Goal: Contribute content

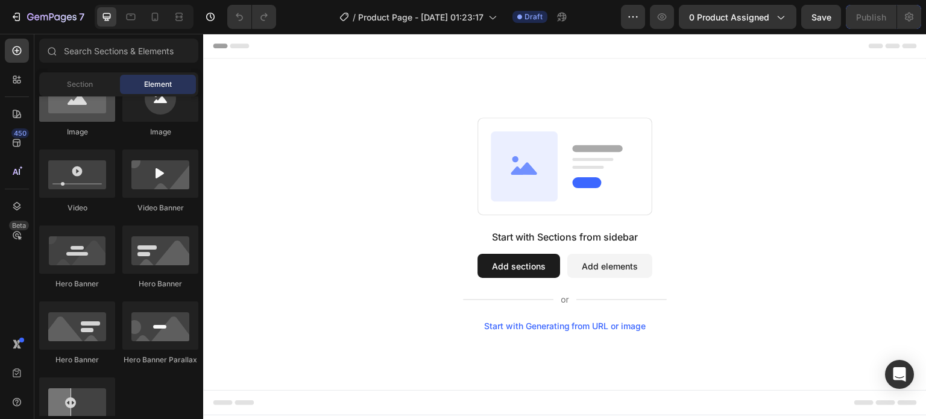
scroll to position [302, 0]
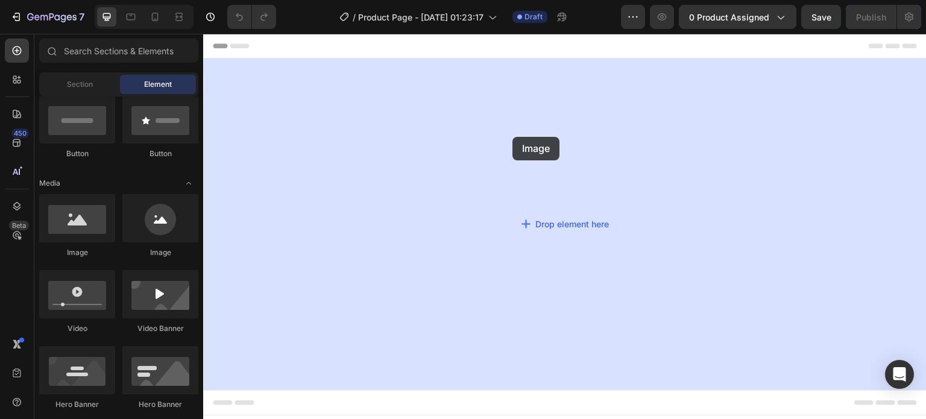
drag, startPoint x: 277, startPoint y: 259, endPoint x: 512, endPoint y: 132, distance: 266.6
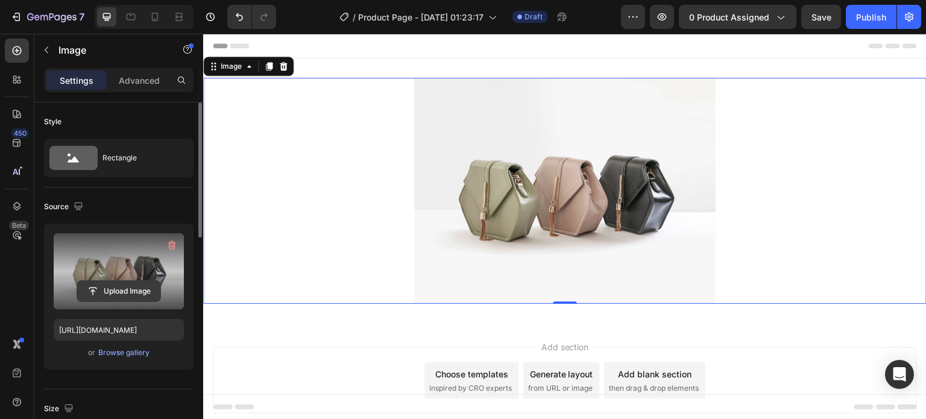
click at [117, 286] on input "file" at bounding box center [118, 291] width 83 height 21
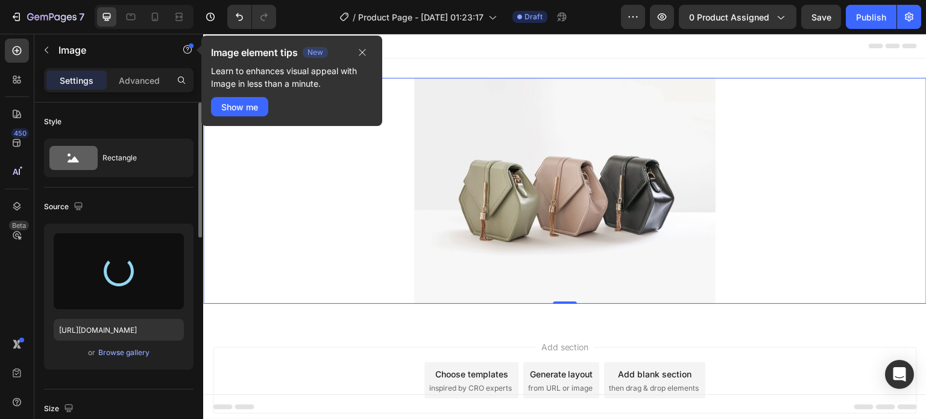
type input "[URL][DOMAIN_NAME]"
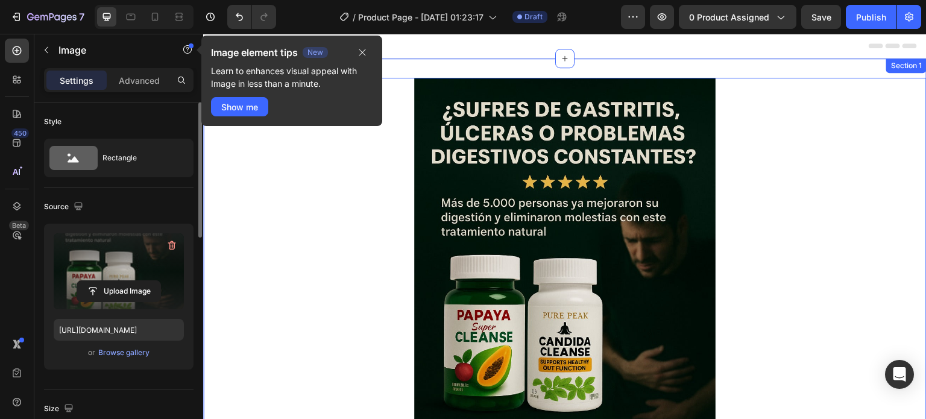
click at [431, 60] on div "Image 0 Section 1" at bounding box center [565, 303] width 724 height 491
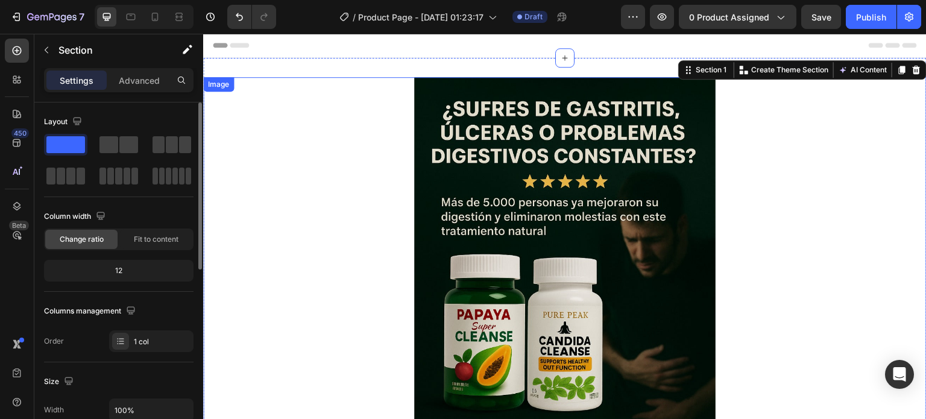
scroll to position [0, 0]
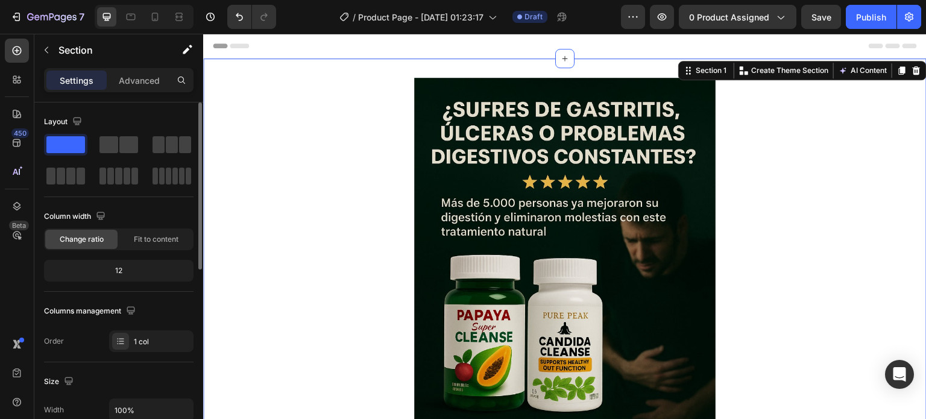
click at [897, 70] on icon at bounding box center [902, 71] width 10 height 10
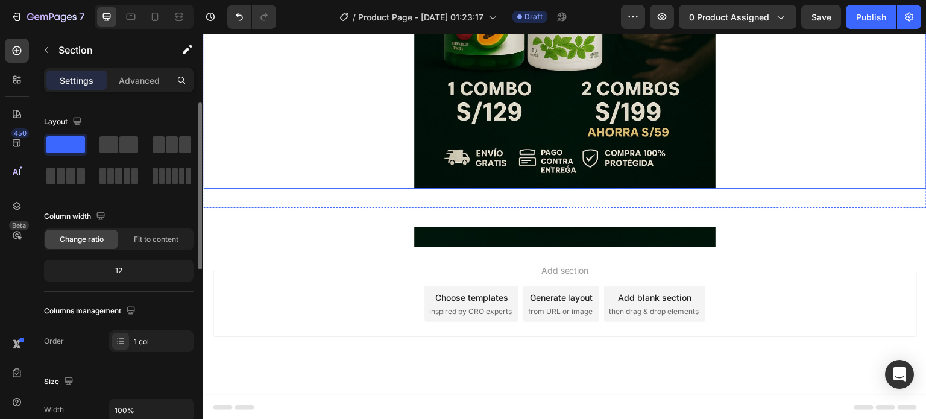
scroll to position [342, 0]
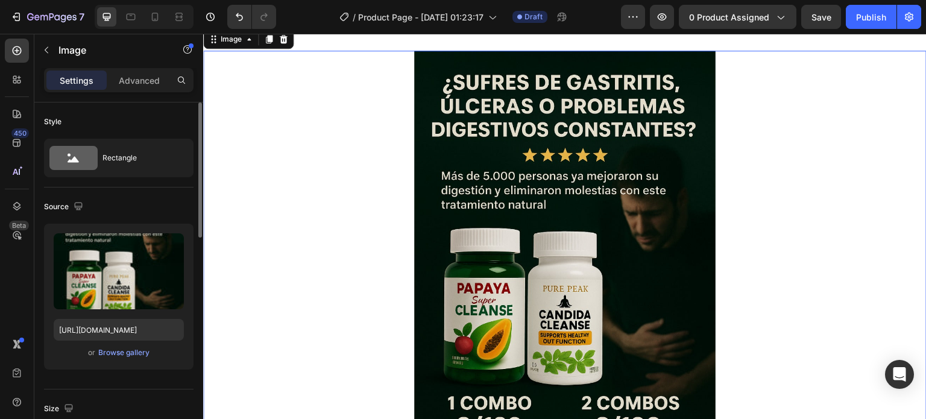
click at [561, 241] on img at bounding box center [565, 277] width 302 height 452
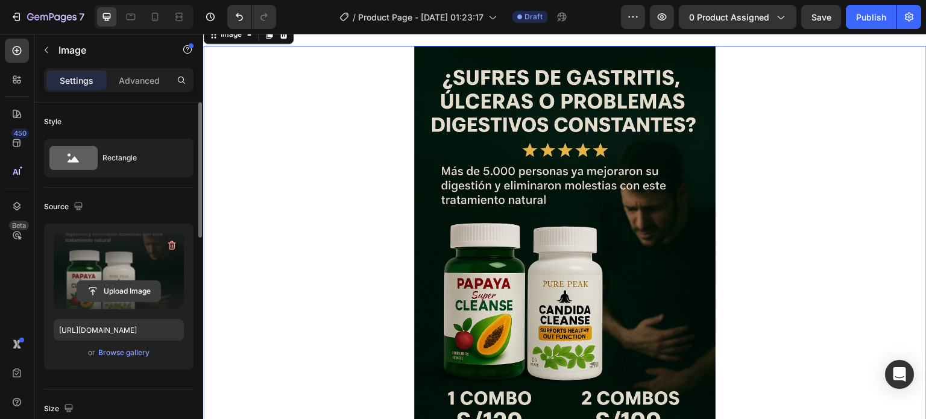
click at [126, 294] on input "file" at bounding box center [118, 291] width 83 height 21
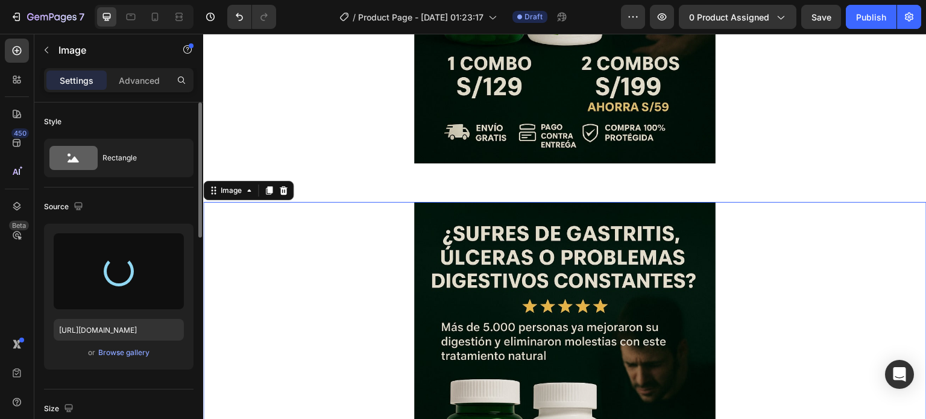
scroll to position [402, 0]
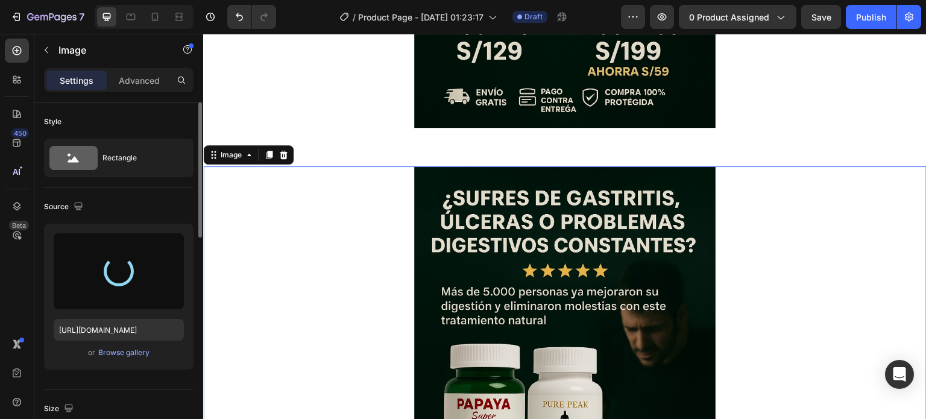
type input "[URL][DOMAIN_NAME]"
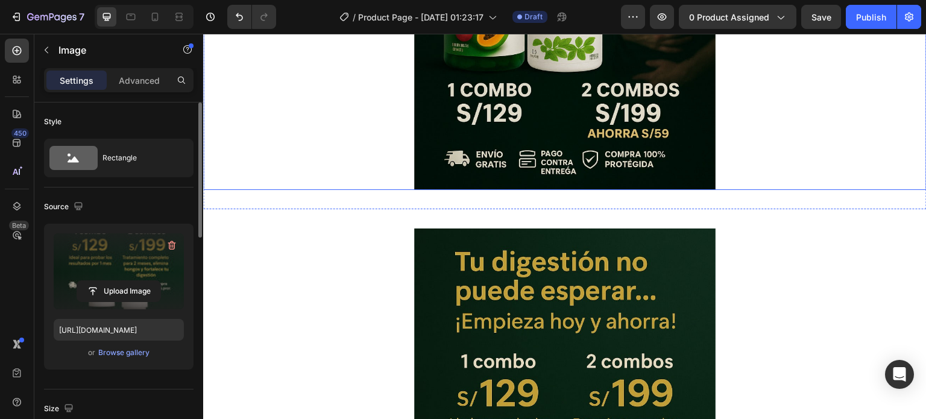
scroll to position [312, 0]
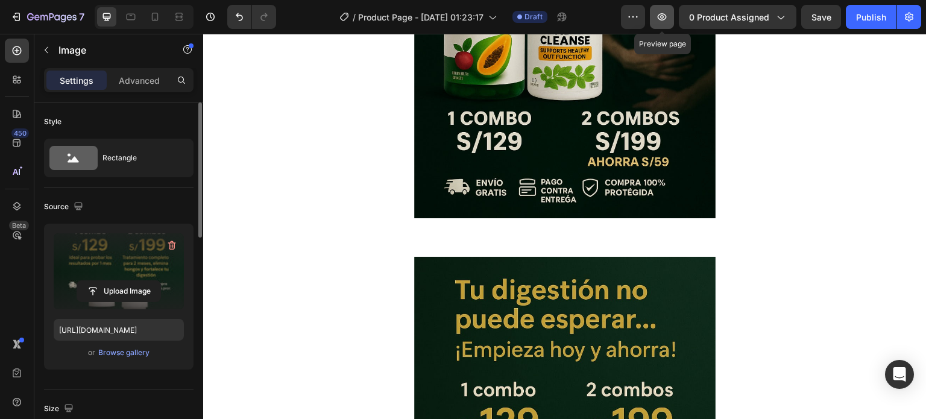
click at [658, 20] on icon "button" at bounding box center [662, 17] width 12 height 12
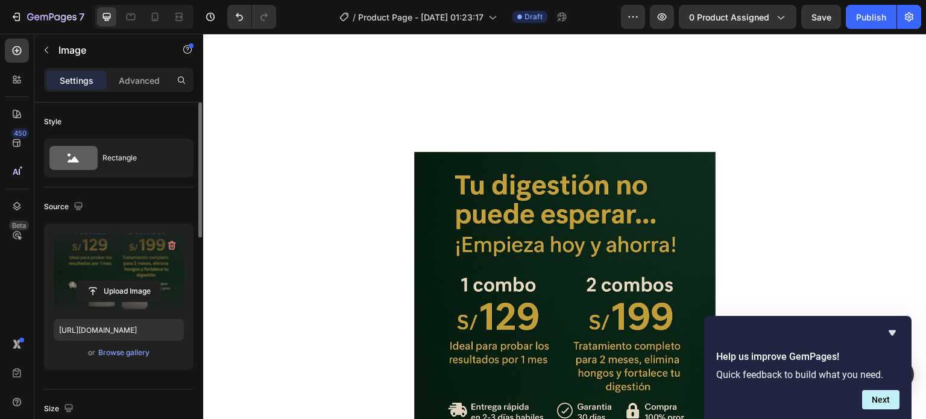
scroll to position [0, 0]
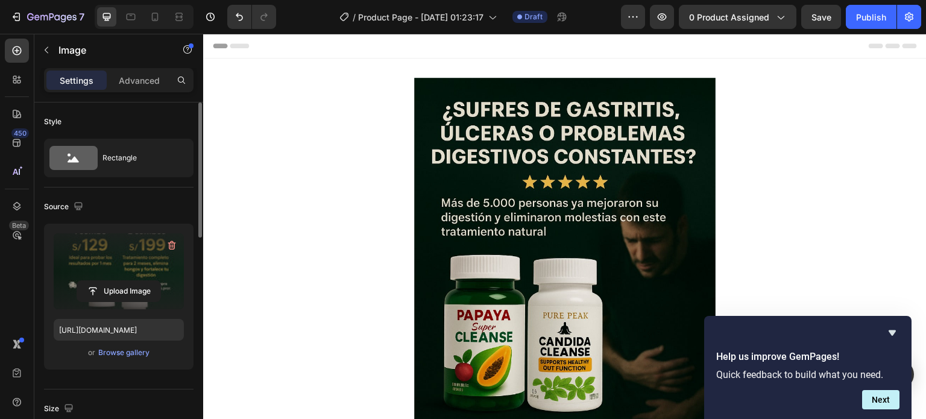
click at [384, 418] on div at bounding box center [565, 304] width 724 height 452
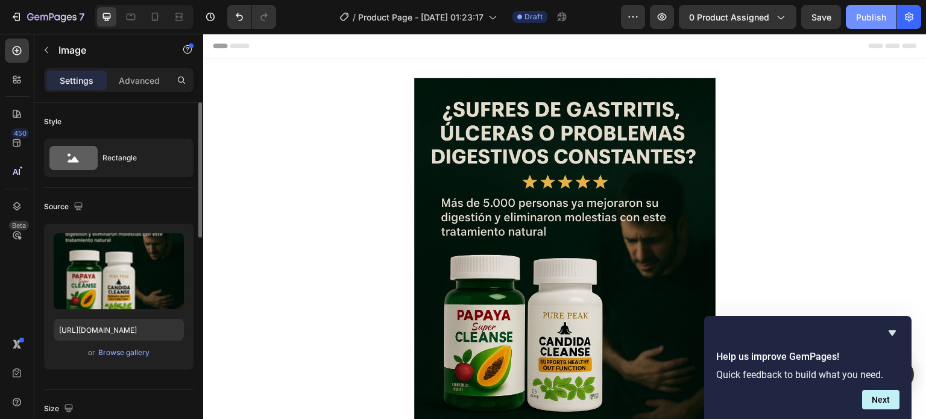
click at [881, 7] on button "Publish" at bounding box center [871, 17] width 51 height 24
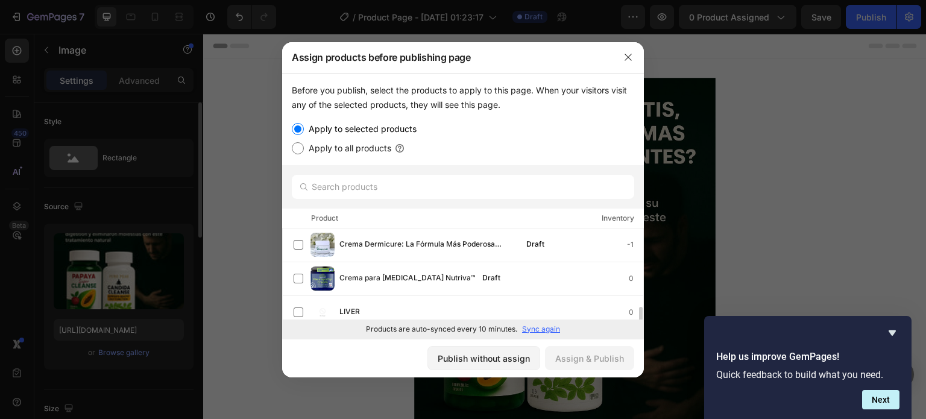
scroll to position [121, 0]
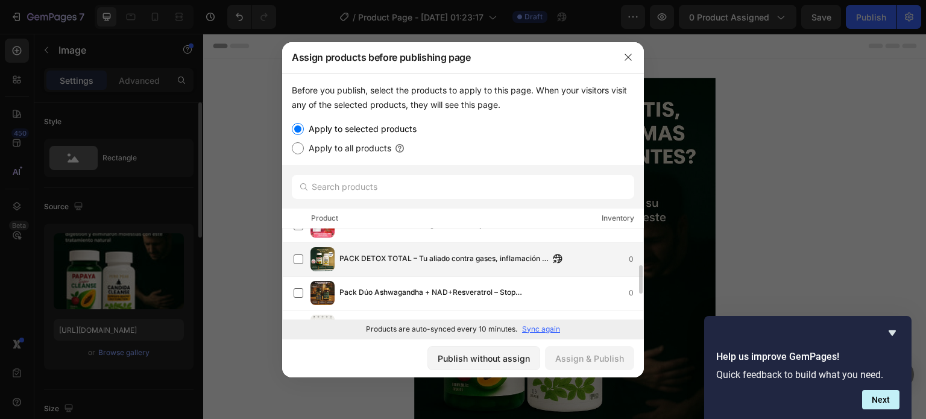
click at [340, 261] on span "PACK DETOX TOTAL – Tu aliado contra gases, inflamación y malestar estomacal 💨🌱" at bounding box center [445, 259] width 210 height 13
click at [564, 355] on div "Assign & Publish" at bounding box center [589, 358] width 69 height 13
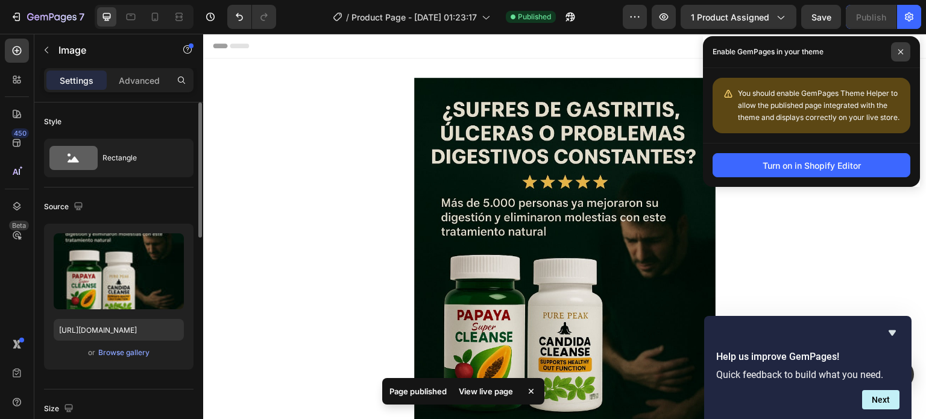
click at [898, 49] on icon at bounding box center [901, 52] width 6 height 6
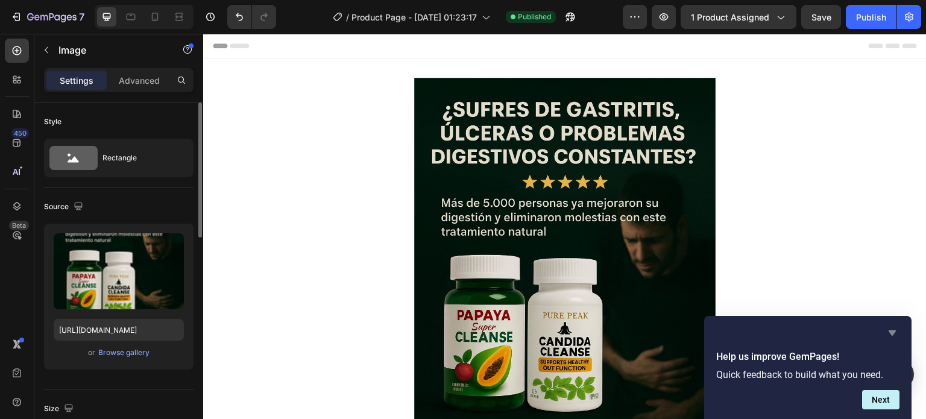
click at [893, 330] on icon "Hide survey" at bounding box center [892, 332] width 7 height 5
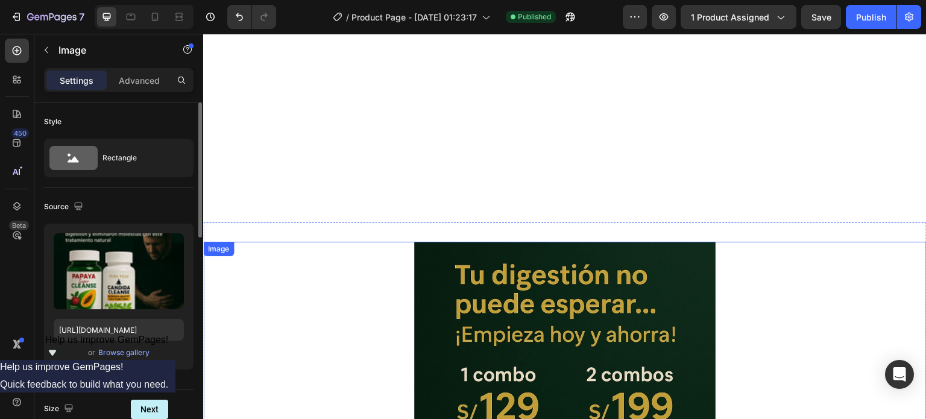
scroll to position [0, 0]
